Goal: Information Seeking & Learning: Learn about a topic

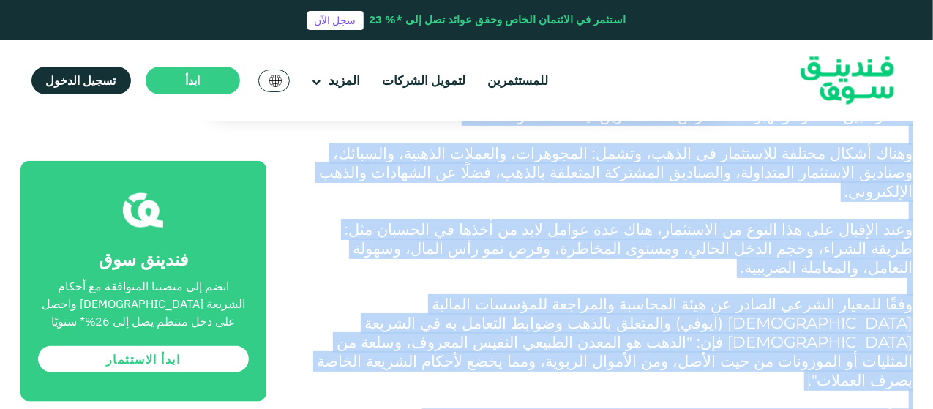
scroll to position [847, 0]
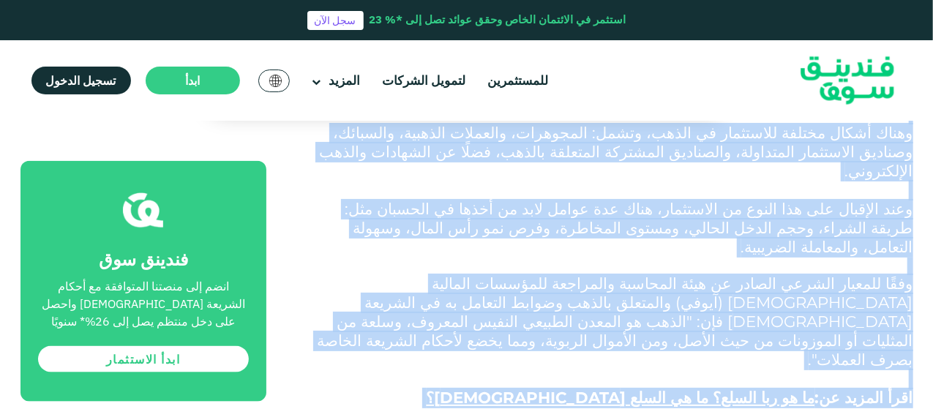
drag, startPoint x: 613, startPoint y: 157, endPoint x: 496, endPoint y: 324, distance: 203.8
click at [496, 324] on p "وفقًا للمعيار الشرعي الصادر عن هيئة المحاسبة والمراجعة للمؤسسات المالية الإسلام…" at bounding box center [606, 360] width 614 height 171
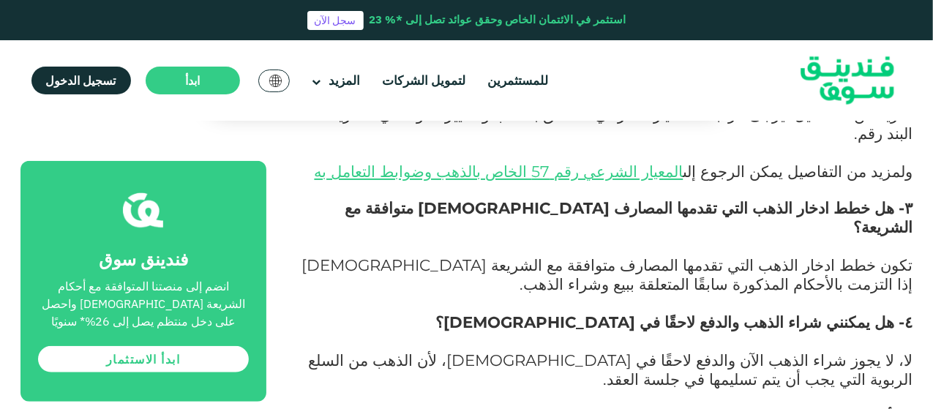
scroll to position [3313, 0]
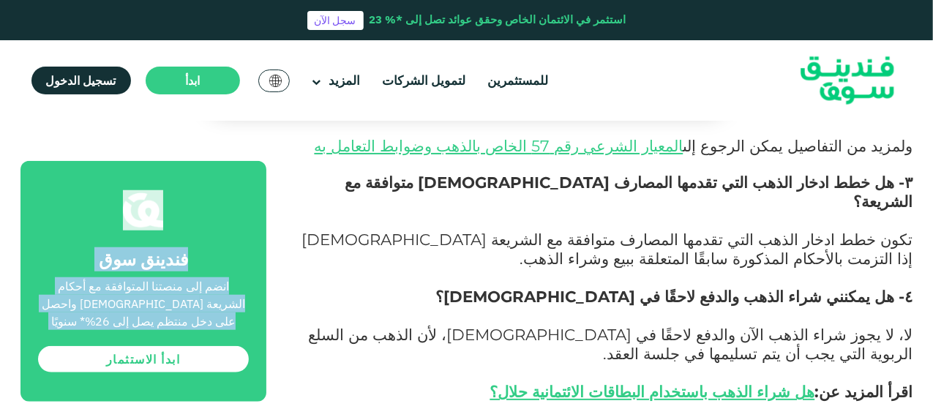
drag, startPoint x: 673, startPoint y: 161, endPoint x: 520, endPoint y: 383, distance: 270.4
drag, startPoint x: 520, startPoint y: 383, endPoint x: 634, endPoint y: 144, distance: 265.1
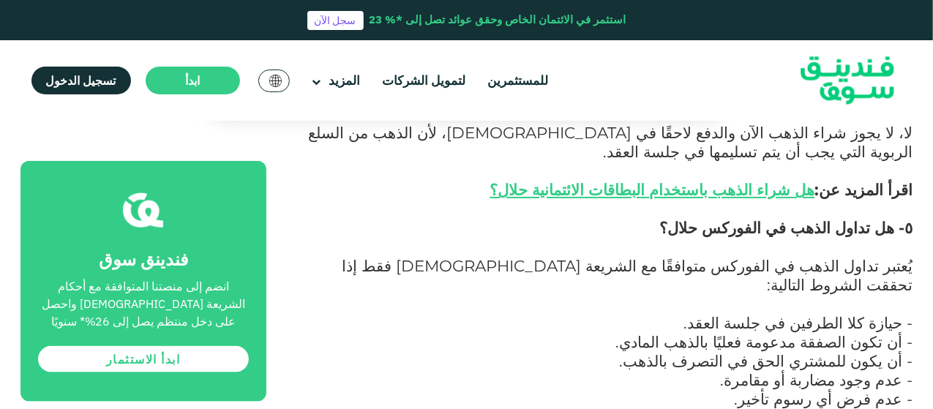
scroll to position [3521, 0]
